Goal: Transaction & Acquisition: Purchase product/service

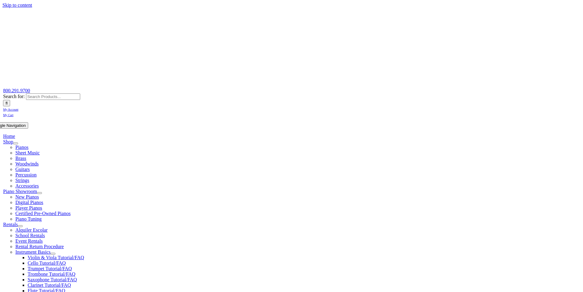
scroll to position [102, 0]
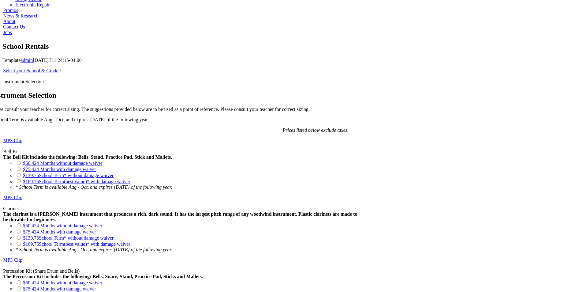
scroll to position [306, 0]
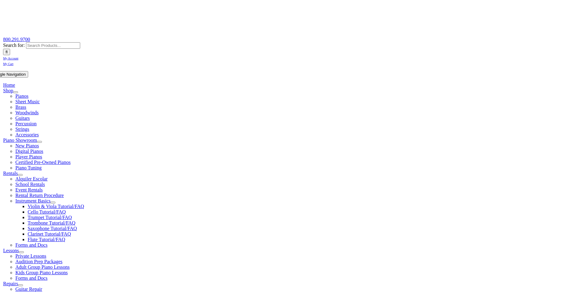
scroll to position [102, 0]
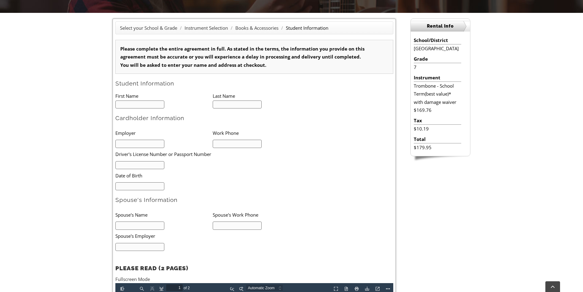
scroll to position [230, 0]
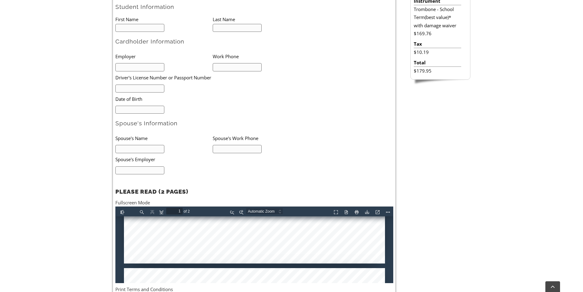
type input "2"
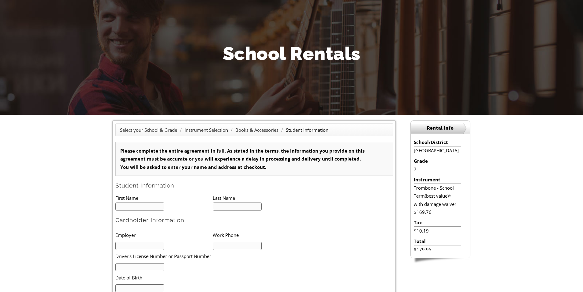
scroll to position [153, 0]
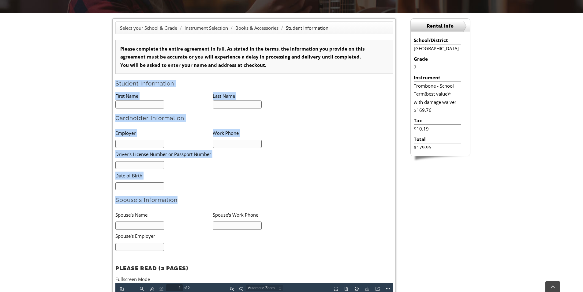
drag, startPoint x: 114, startPoint y: 82, endPoint x: 196, endPoint y: 201, distance: 144.1
click at [196, 201] on div "Select your School & Grade / Instrument Selection / Books & Accessories / Stude…" at bounding box center [254, 211] width 284 height 387
click at [196, 201] on h2 "Spouse's Information" at bounding box center [254, 200] width 278 height 8
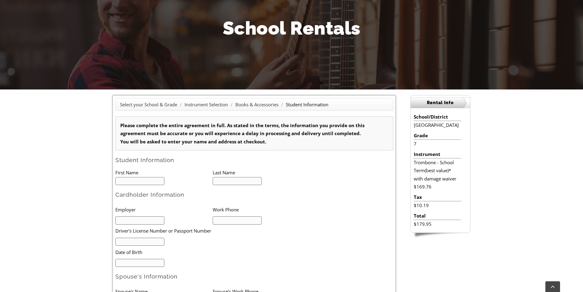
scroll to position [0, 0]
